Goal: Find specific page/section: Find specific page/section

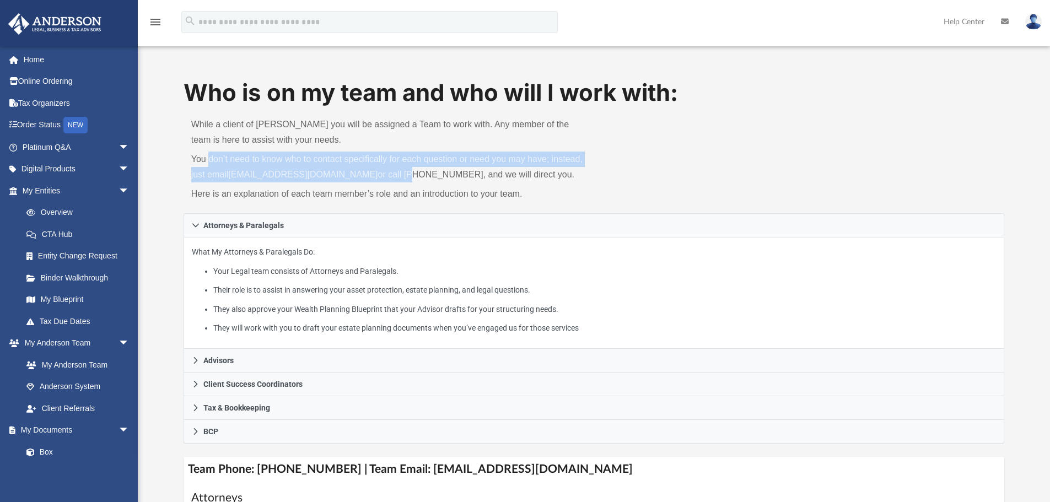
drag, startPoint x: 209, startPoint y: 166, endPoint x: 391, endPoint y: 175, distance: 181.5
click at [391, 175] on p "You don’t need to know who to contact specifically for each question or need yo…" at bounding box center [388, 167] width 395 height 31
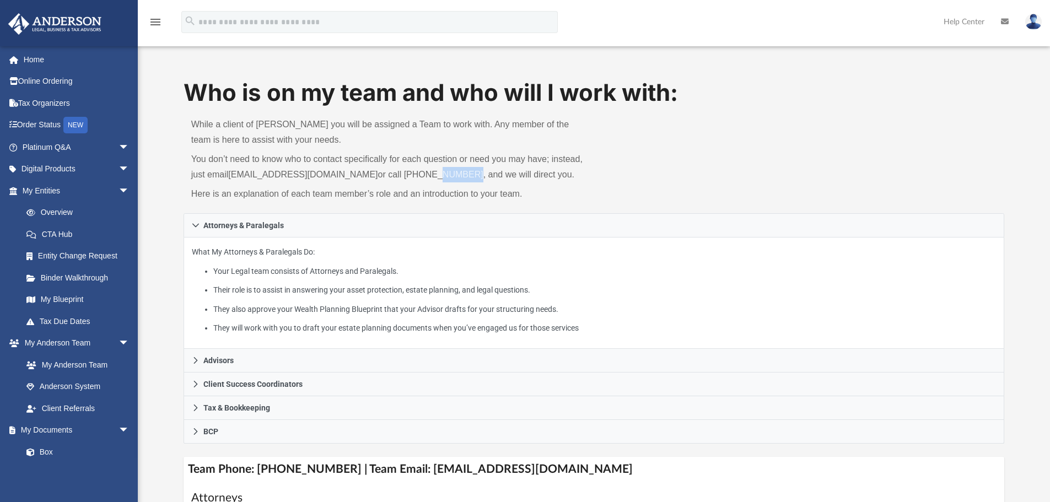
drag, startPoint x: 416, startPoint y: 176, endPoint x: 445, endPoint y: 177, distance: 29.3
click at [445, 177] on p "You don’t need to know who to contact specifically for each question or need yo…" at bounding box center [388, 167] width 395 height 31
